Goal: Task Accomplishment & Management: Use online tool/utility

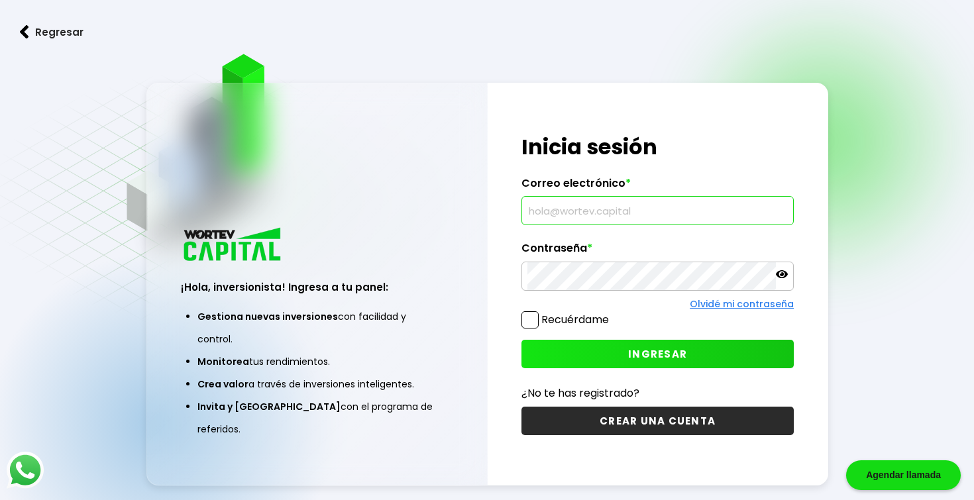
type input "[EMAIL_ADDRESS][DOMAIN_NAME]"
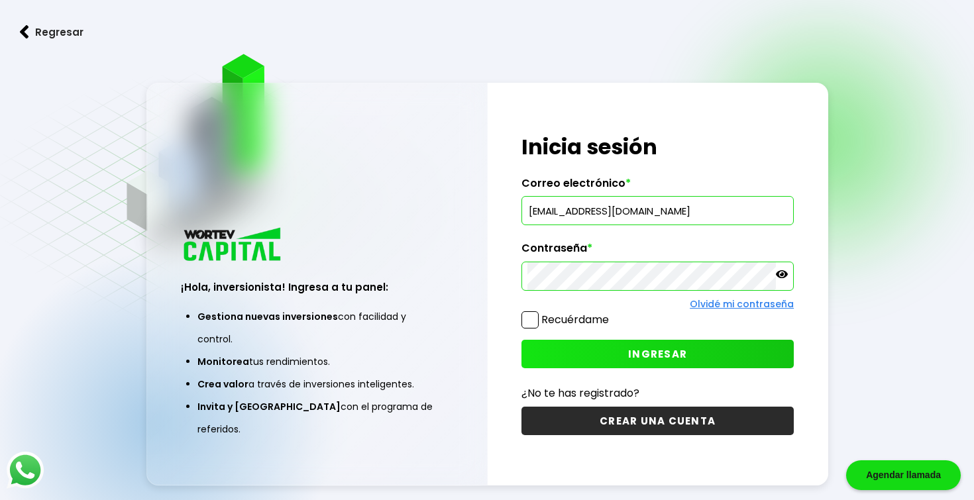
click at [781, 274] on icon at bounding box center [782, 274] width 12 height 12
click at [782, 274] on icon at bounding box center [782, 274] width 12 height 9
click at [589, 350] on button "INGRESAR" at bounding box center [657, 354] width 272 height 28
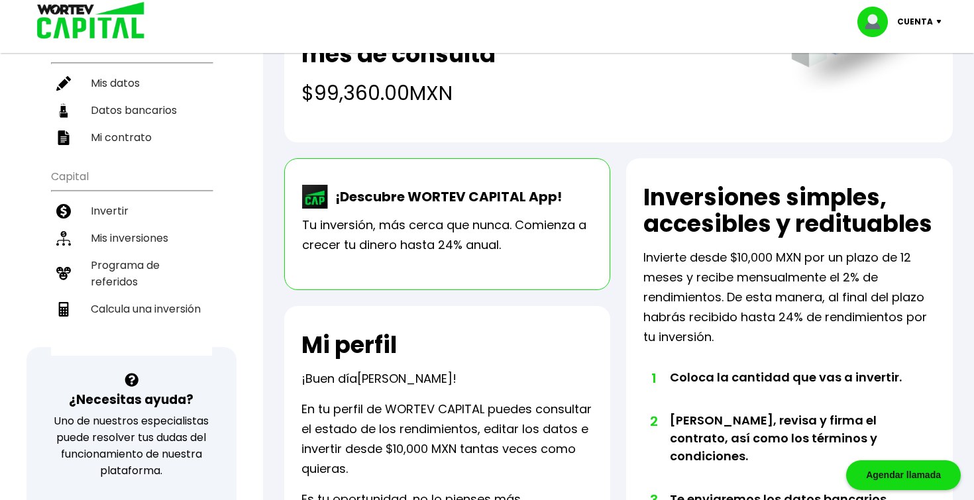
scroll to position [174, 0]
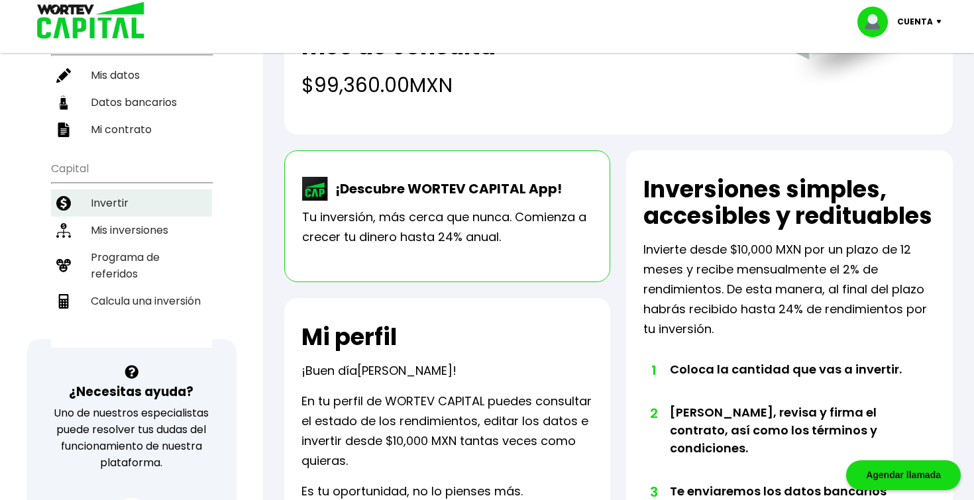
click at [116, 204] on li "Invertir" at bounding box center [131, 202] width 161 height 27
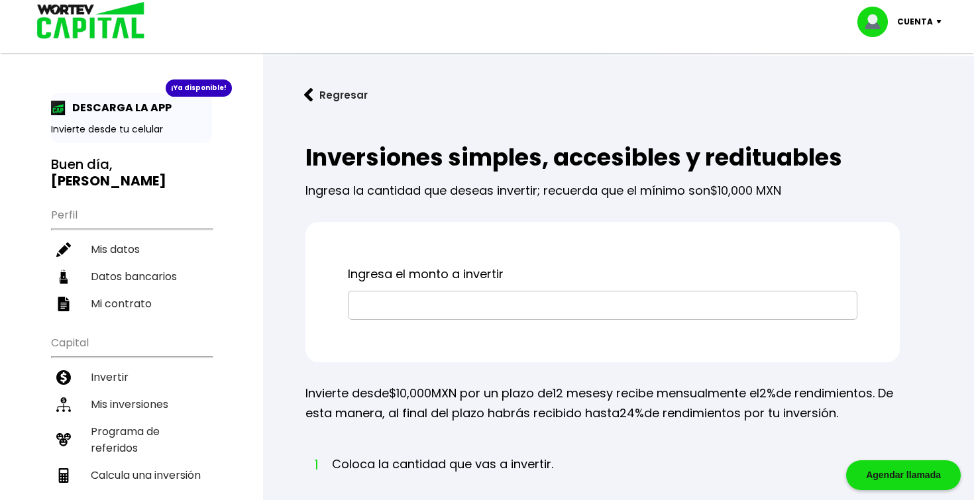
click at [417, 313] on input "text" at bounding box center [603, 306] width 498 height 28
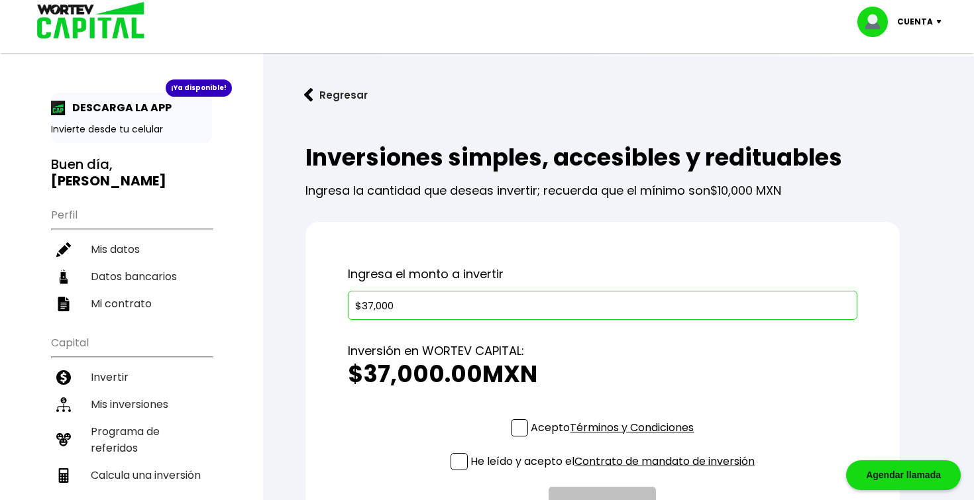
type input "$370,000"
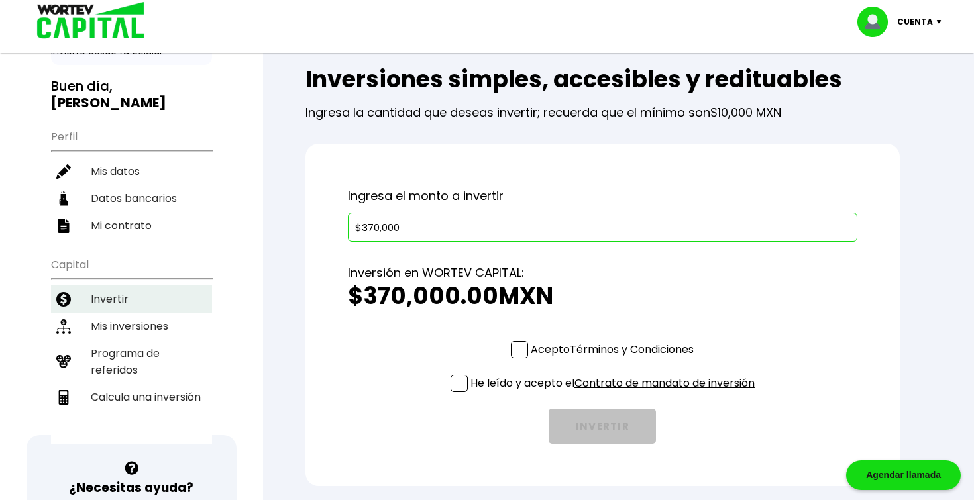
scroll to position [77, 0]
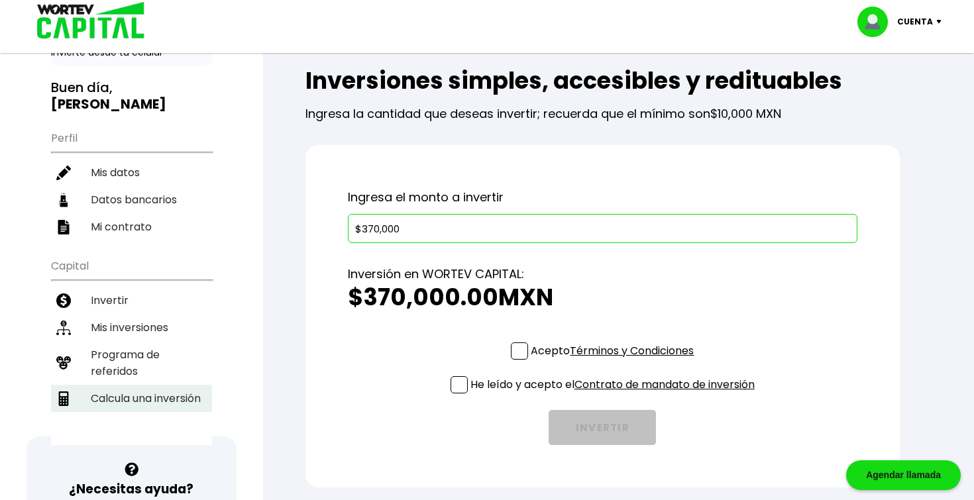
click at [115, 398] on li "Calcula una inversión" at bounding box center [131, 398] width 161 height 27
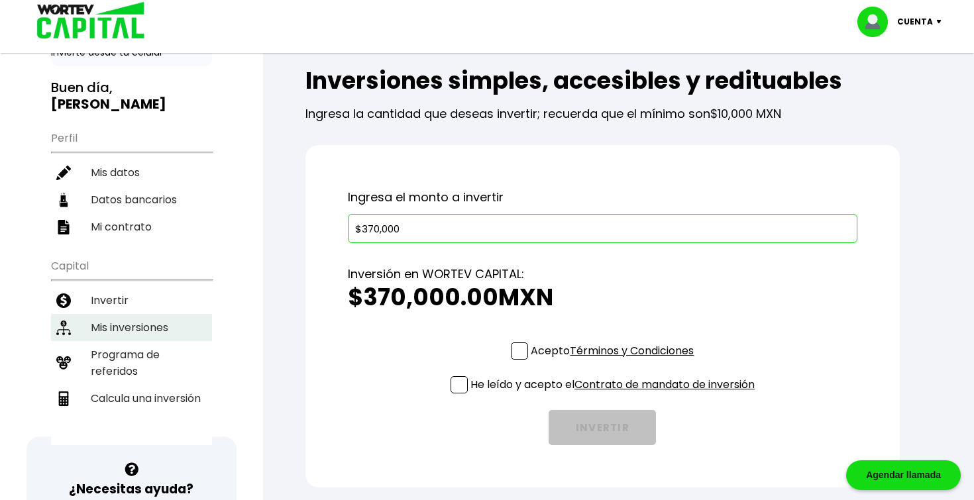
select select "1"
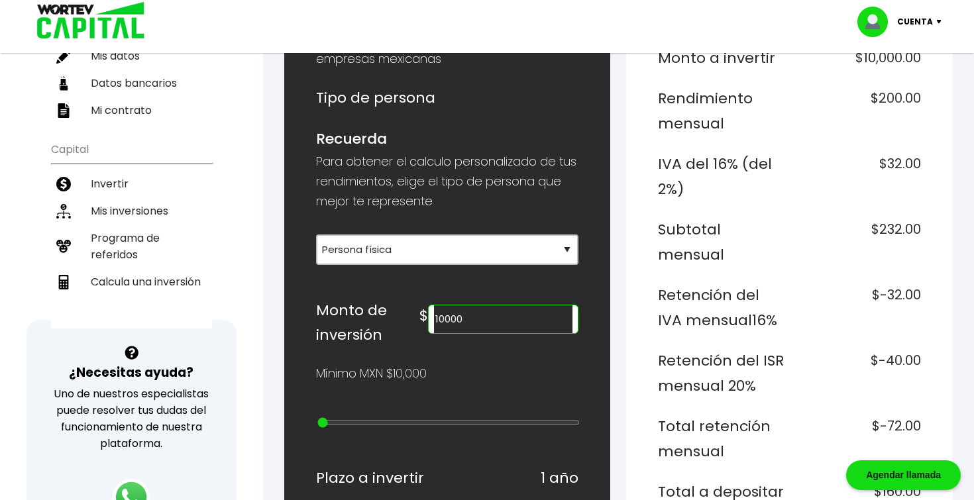
scroll to position [201, 0]
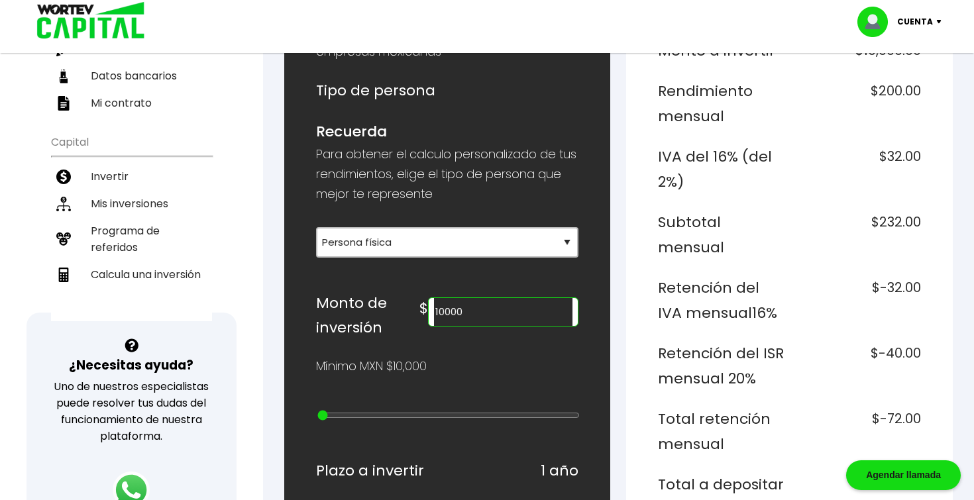
click at [463, 305] on input "10000" at bounding box center [503, 312] width 138 height 28
type input "1"
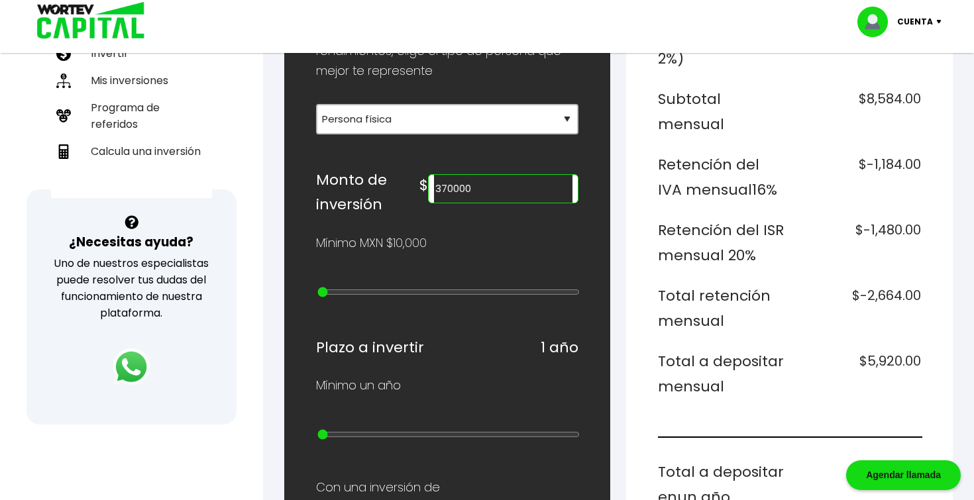
scroll to position [317, 0]
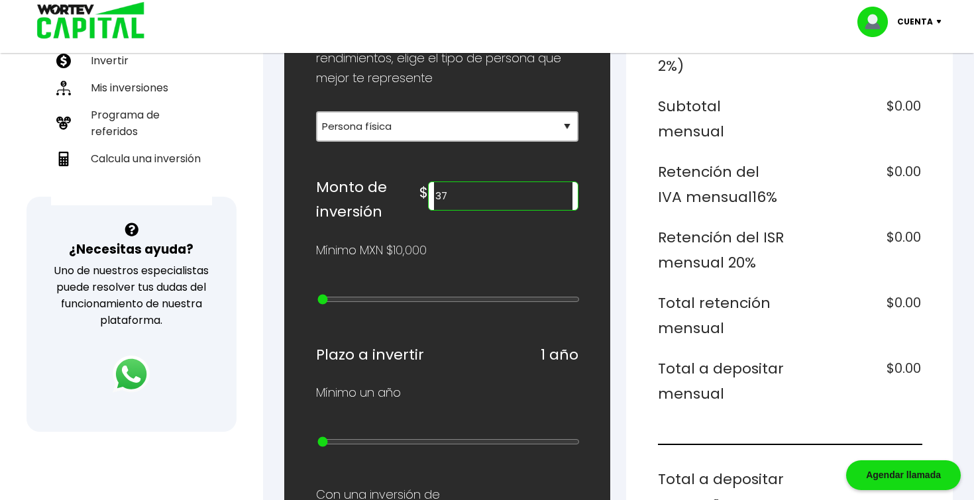
type input "3"
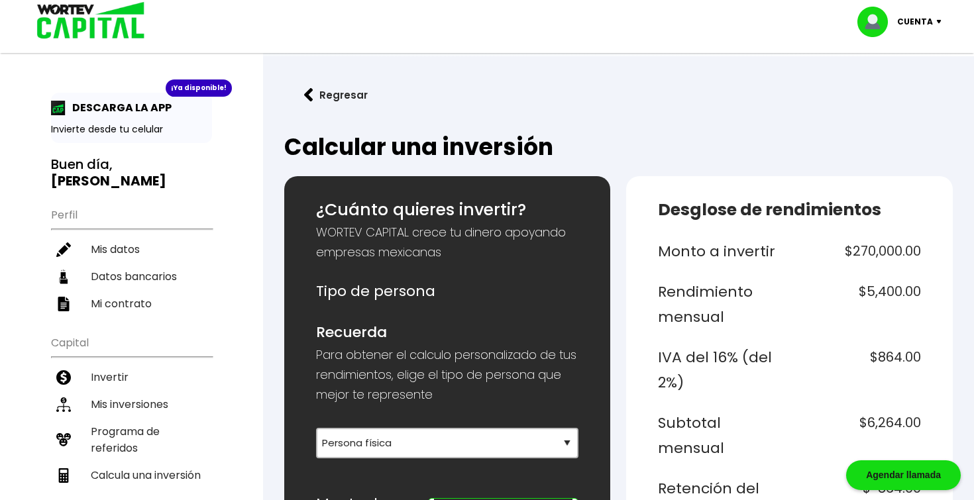
scroll to position [0, 0]
type input "270000"
click at [90, 27] on img at bounding box center [86, 21] width 127 height 43
